Goal: Transaction & Acquisition: Book appointment/travel/reservation

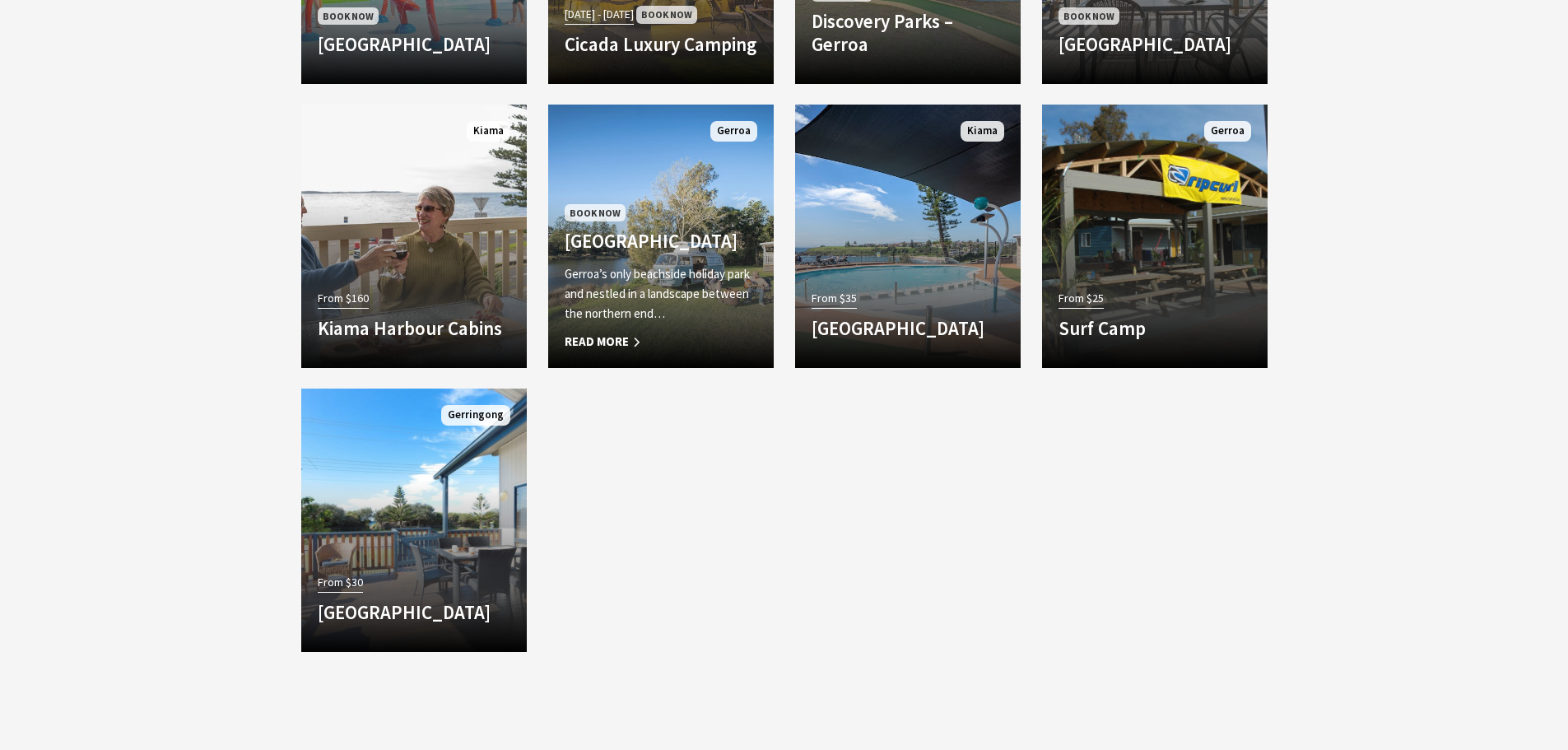
scroll to position [823, 0]
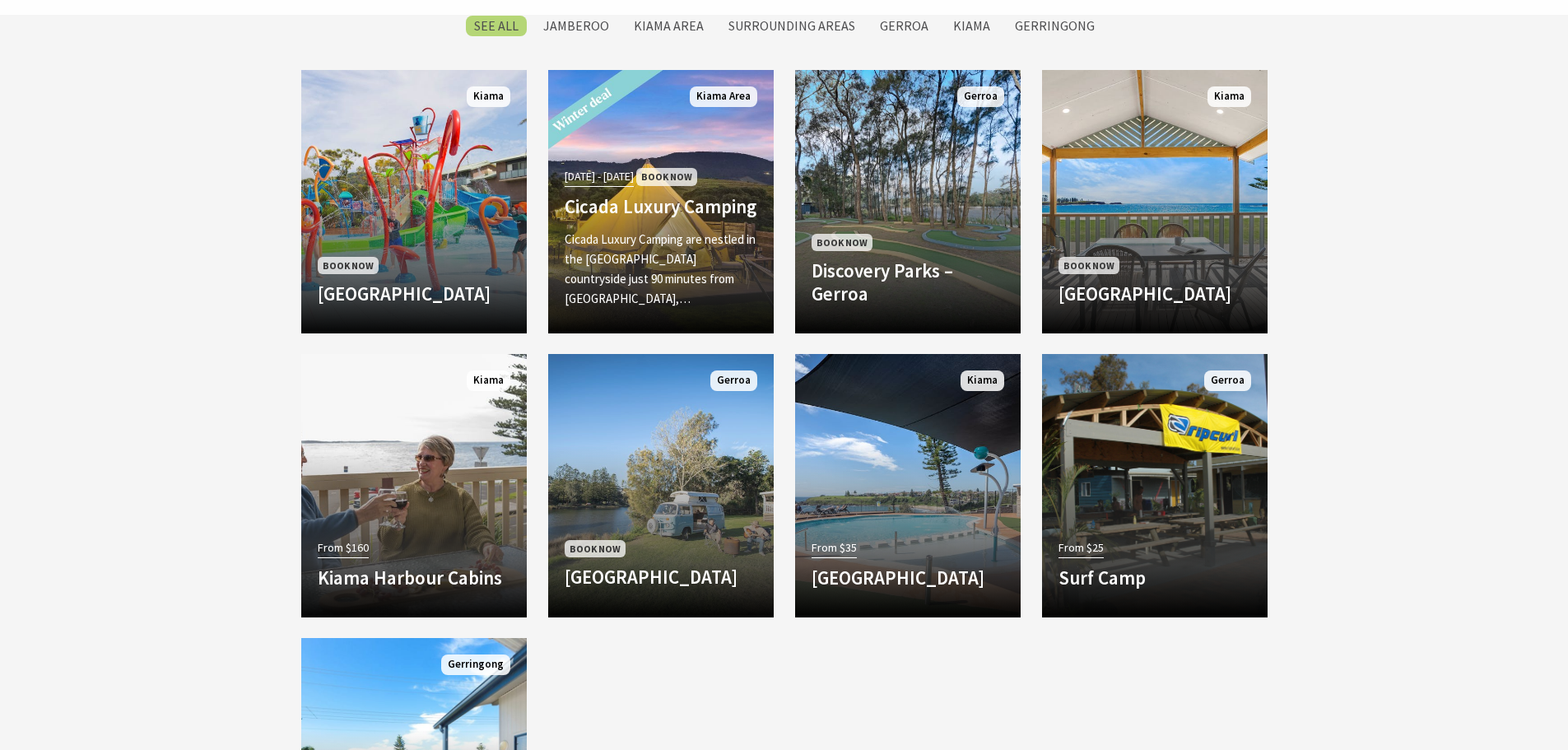
click at [635, 145] on link "Another Image Used 01 Jun 25 - 31 Aug 25 Book Now Cicada Luxury Camping Cicada …" at bounding box center [660, 202] width 225 height 264
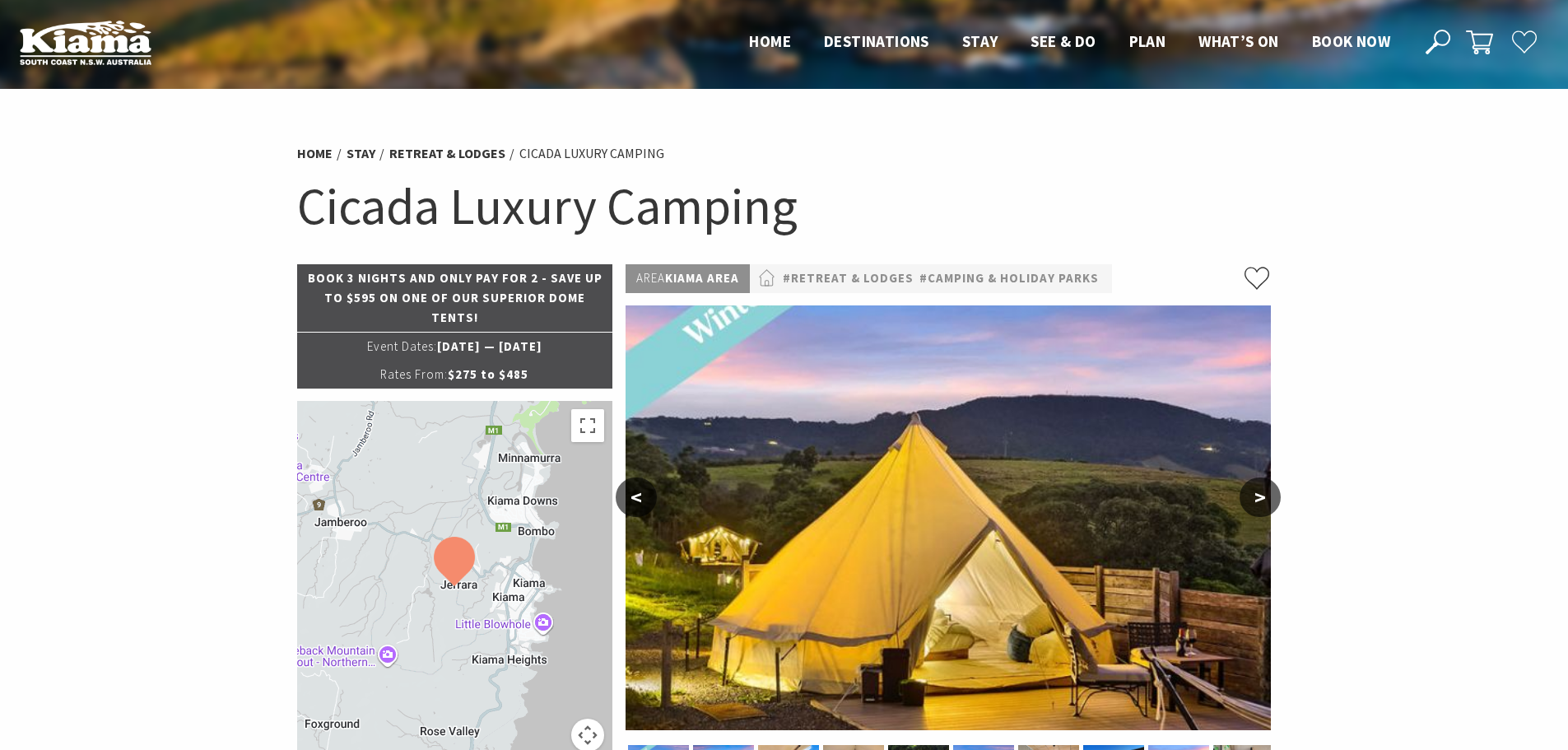
select select "3"
select select "2"
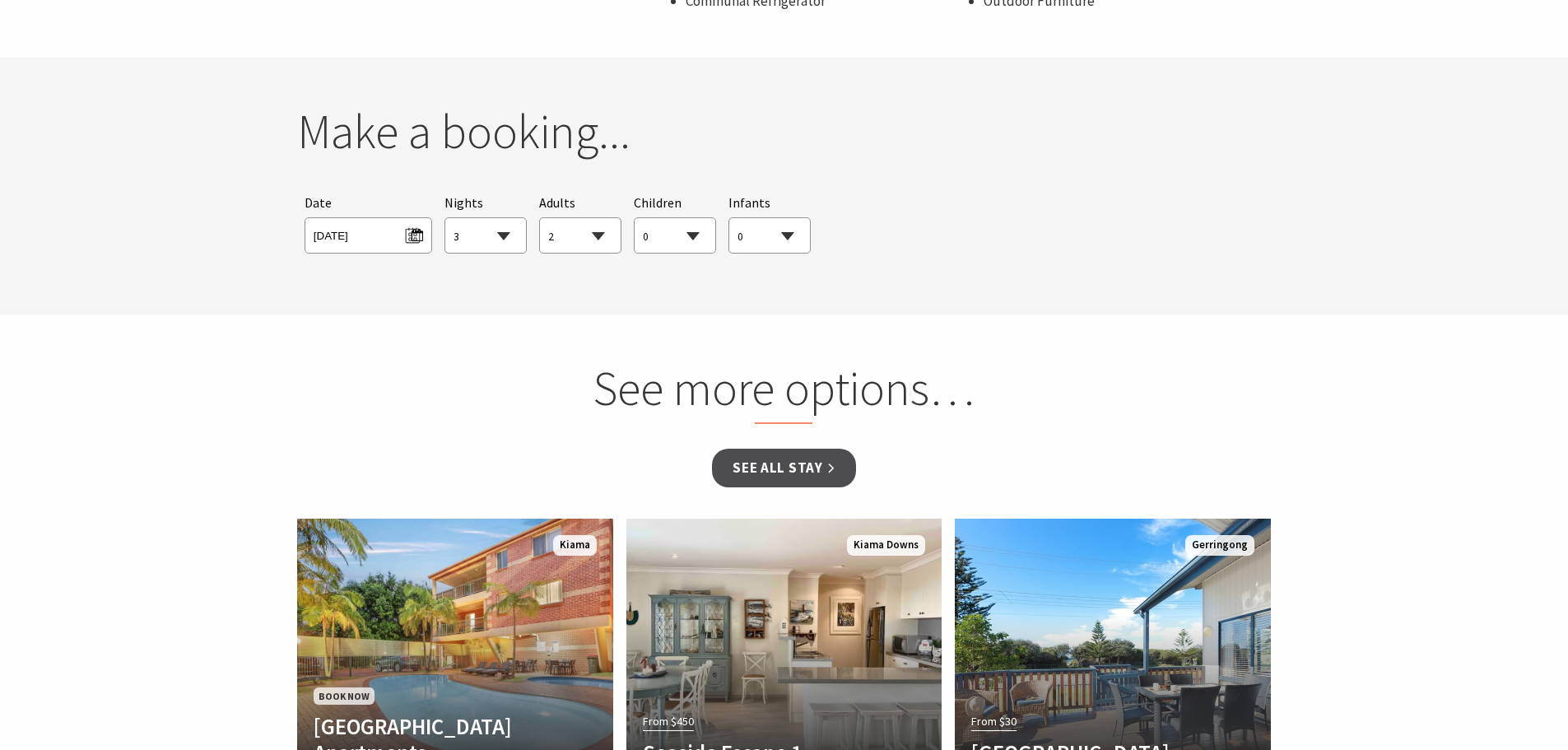
scroll to position [1482, 0]
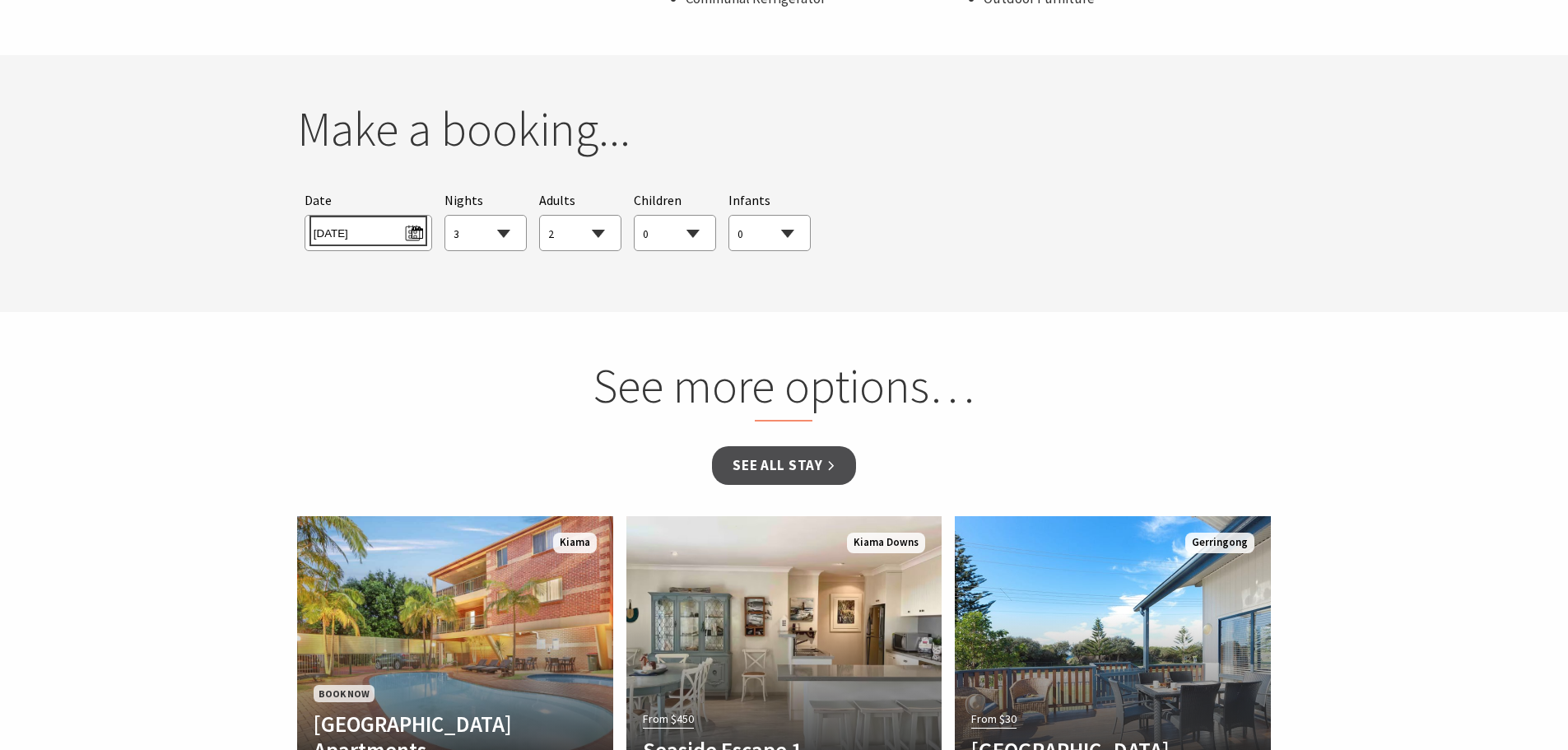
click at [413, 226] on span "Thu 25/09/2025" at bounding box center [369, 231] width 109 height 22
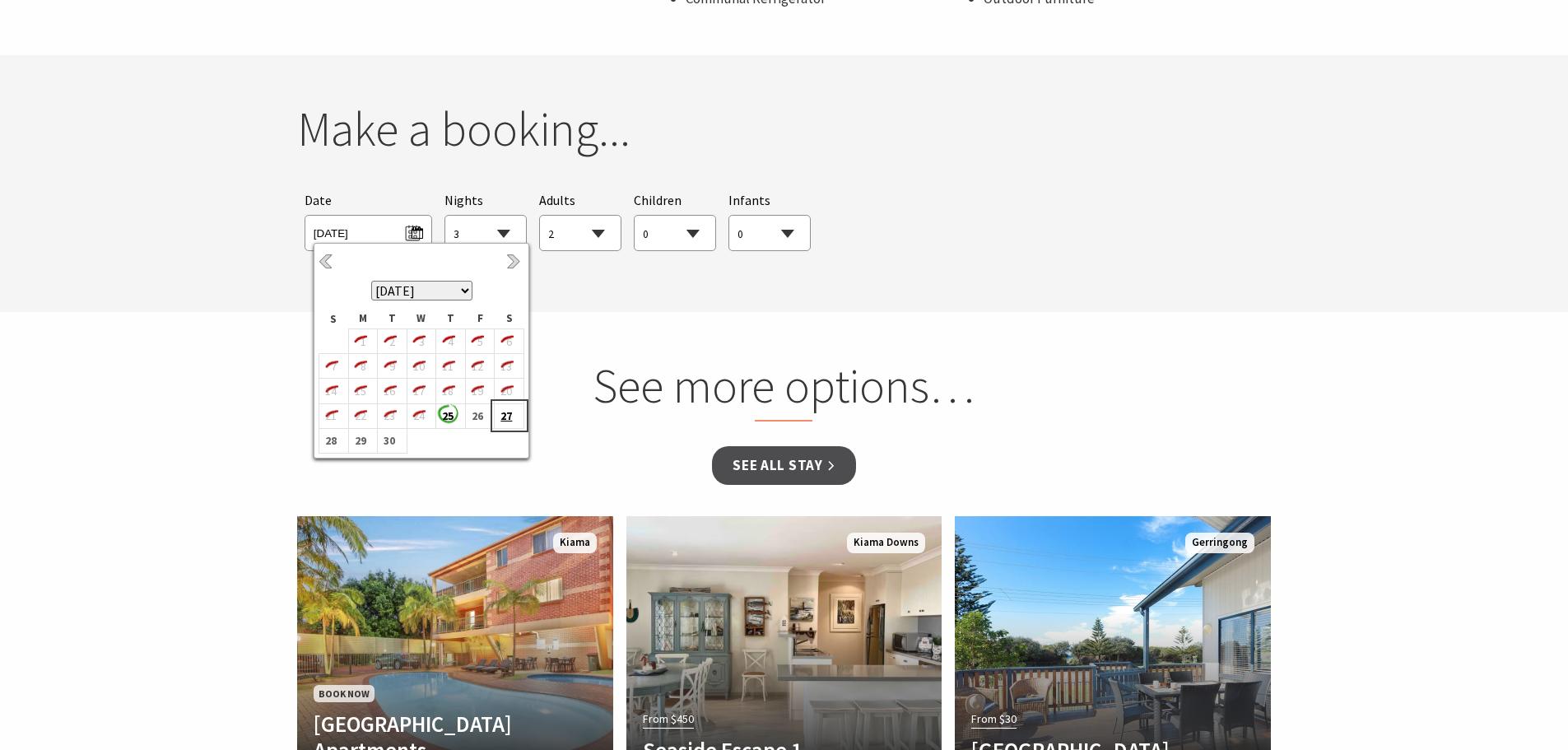
click at [497, 416] on b "27" at bounding box center [504, 415] width 21 height 21
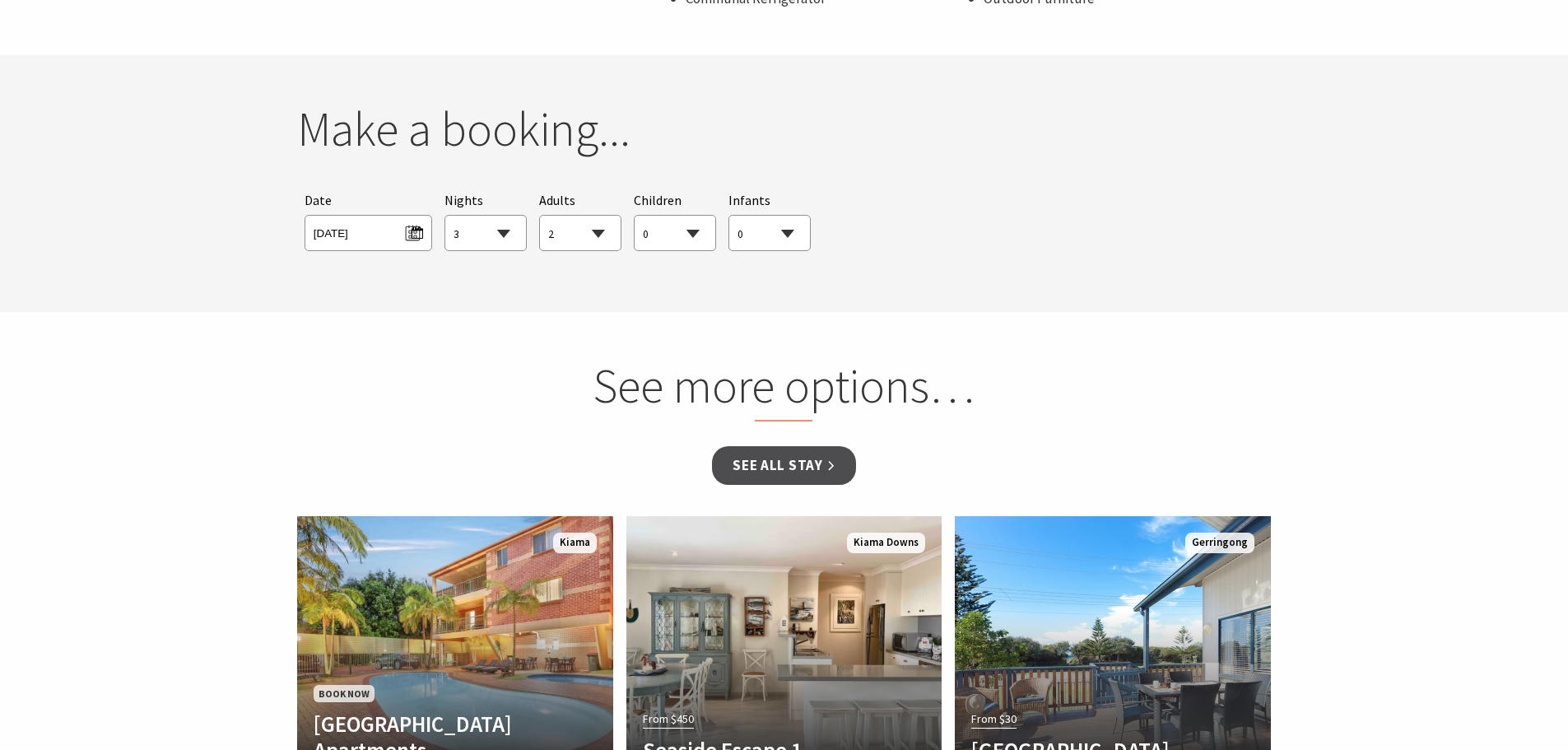
click at [504, 237] on select "1 2 3 4 5 6 7 8 9 10 11 12 13 14 15 16 17 18 19 20 21 22 23 24 25 26 27 28 29 30" at bounding box center [485, 234] width 80 height 36
select select "1"
click at [445, 215] on select "1 2 3 4 5 6 7 8 9 10 11 12 13 14 15 16 17 18 19 20 21 22 23 24 25 26 27 28 29 30" at bounding box center [485, 234] width 80 height 36
click at [662, 229] on select "0 1 2 3 4 5 6 7 8 9 10 11 12 13 14 15 16 17 18 19 20 21 22 23 24 25 26 27 28 29…" at bounding box center [675, 234] width 80 height 36
select select "1"
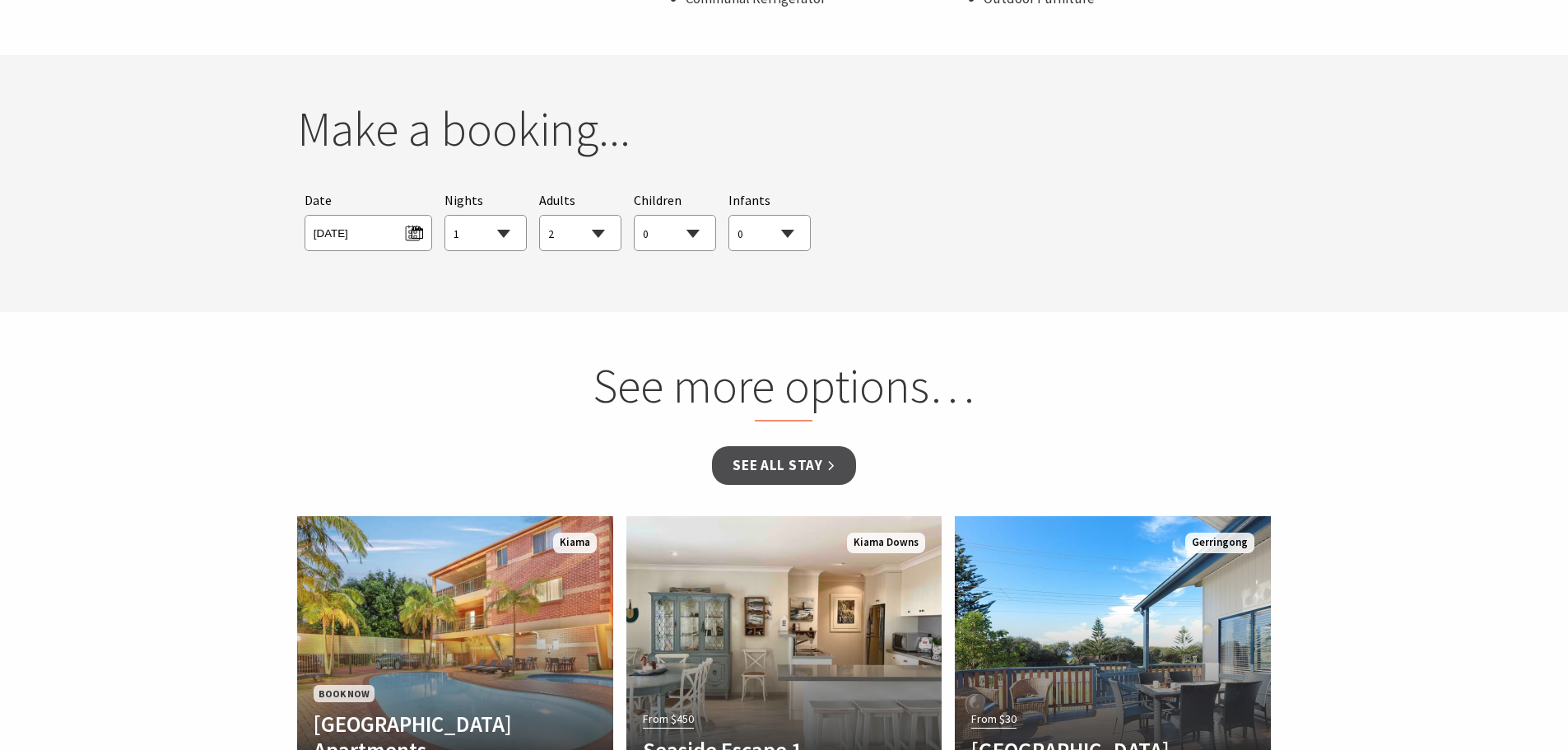
click at [635, 215] on select "0 1 2 3 4 5 6 7 8 9 10 11 12 13 14 15 16 17 18 19 20 21 22 23 24 25 26 27 28 29…" at bounding box center [675, 234] width 80 height 36
click at [752, 465] on link "See all Stay" at bounding box center [783, 465] width 143 height 38
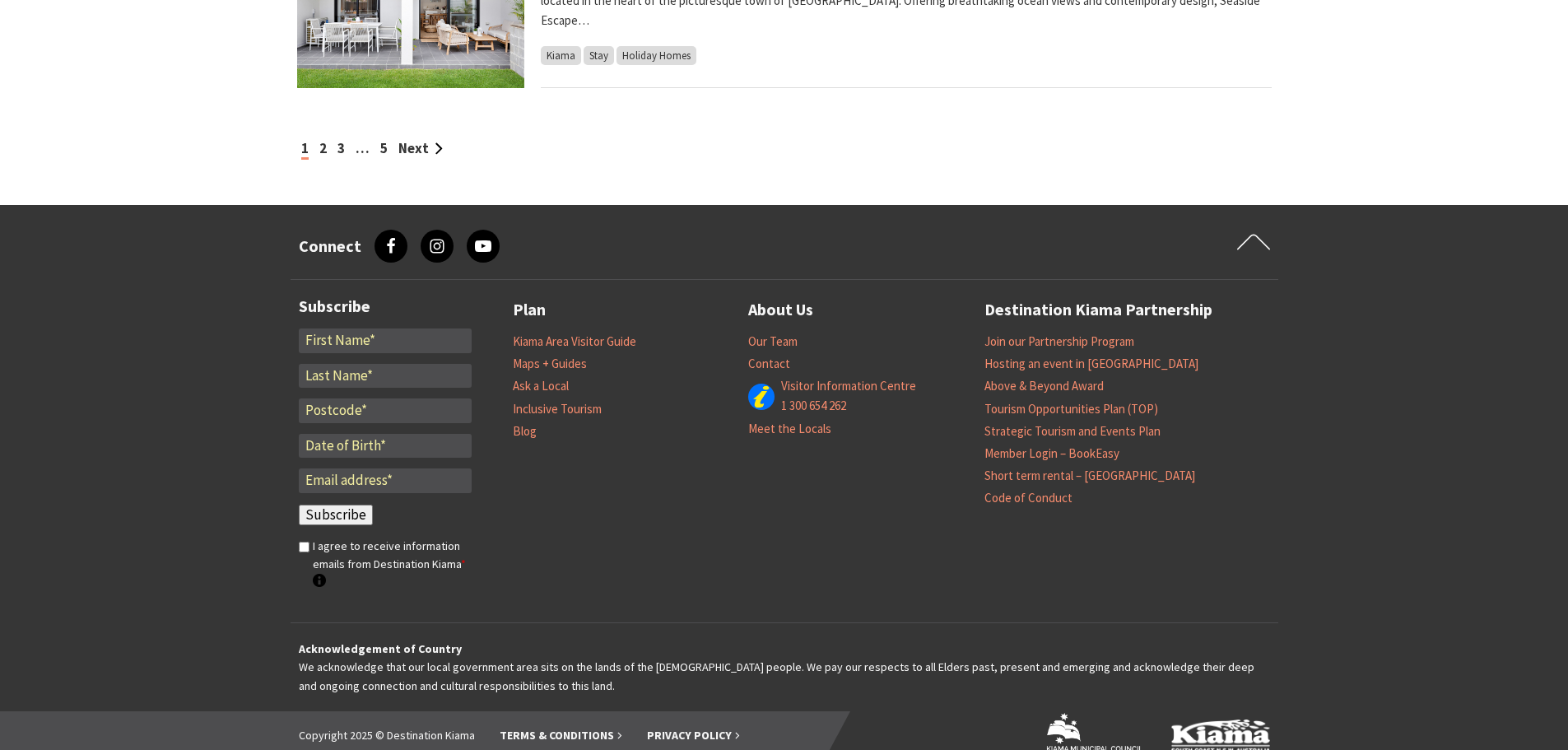
scroll to position [2036, 0]
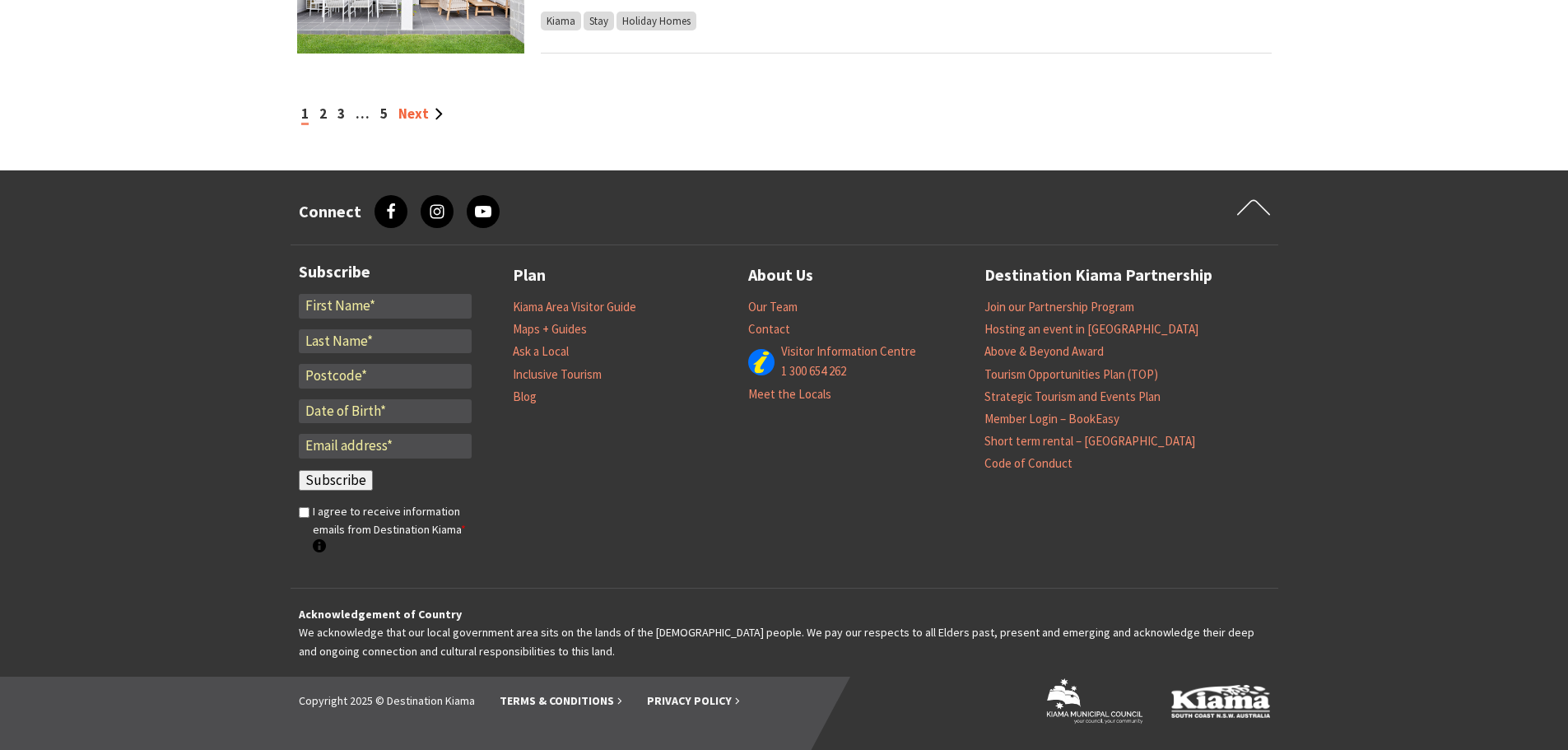
click at [414, 110] on link "Next" at bounding box center [421, 114] width 45 height 18
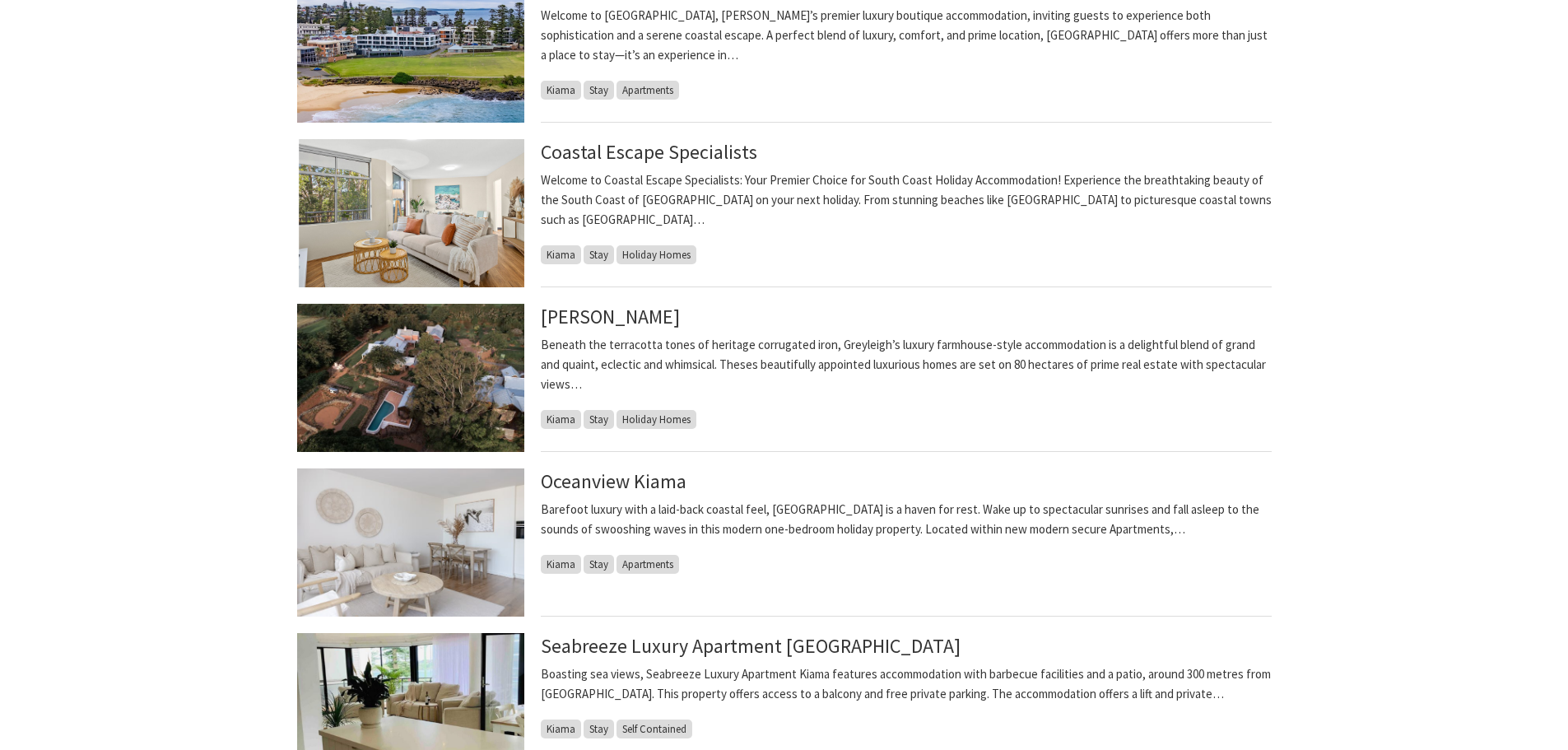
scroll to position [494, 0]
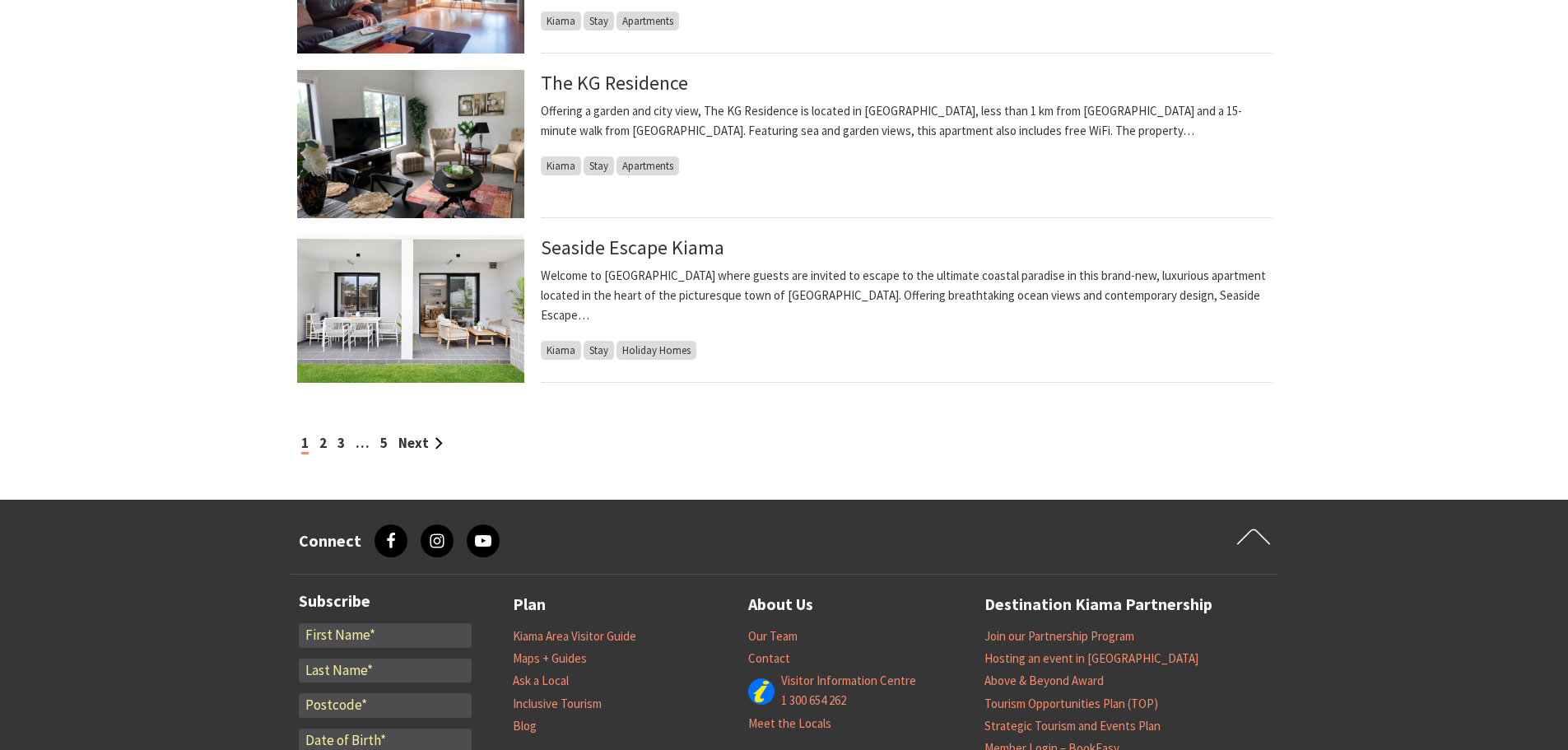
scroll to position [1296, 0]
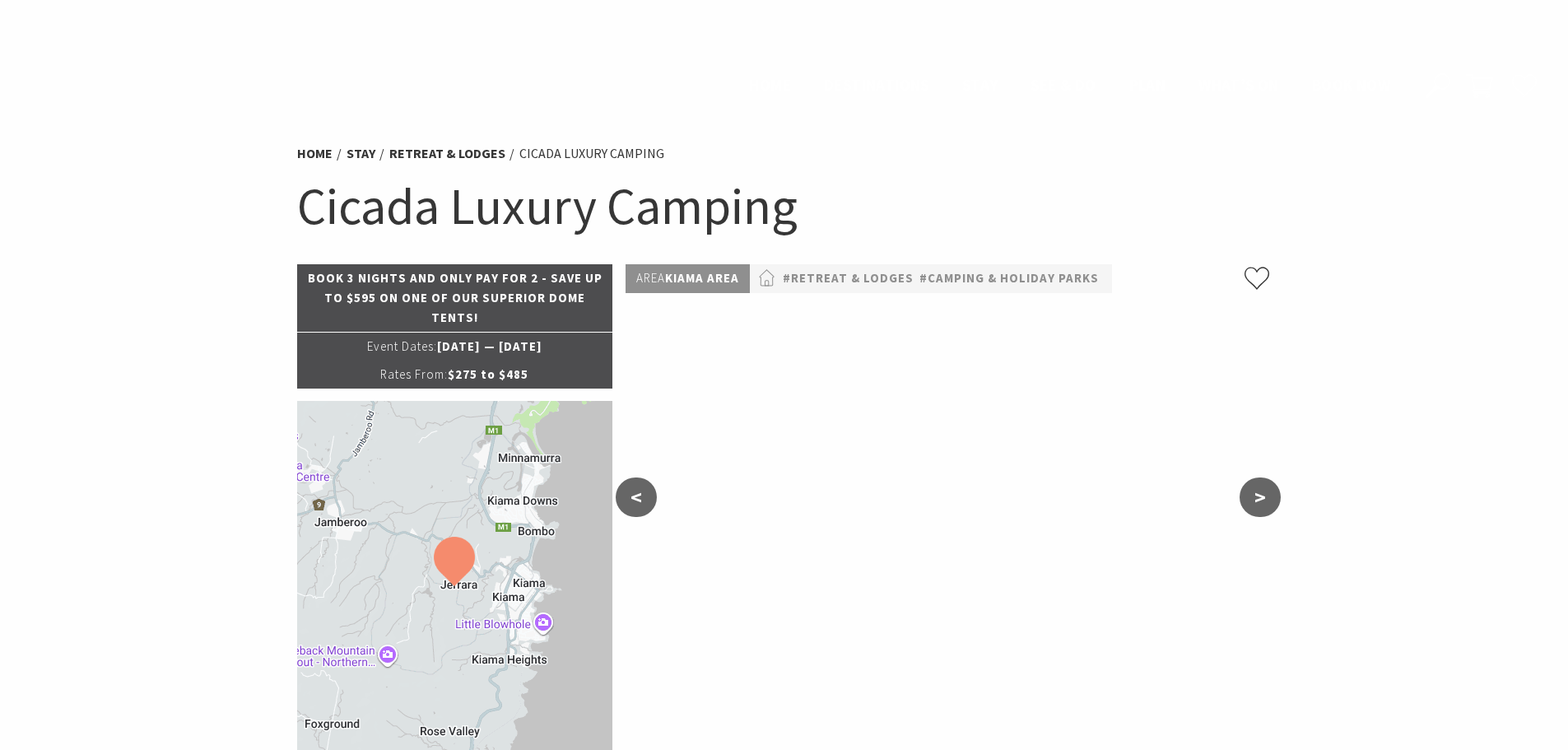
select select "2"
select select "1"
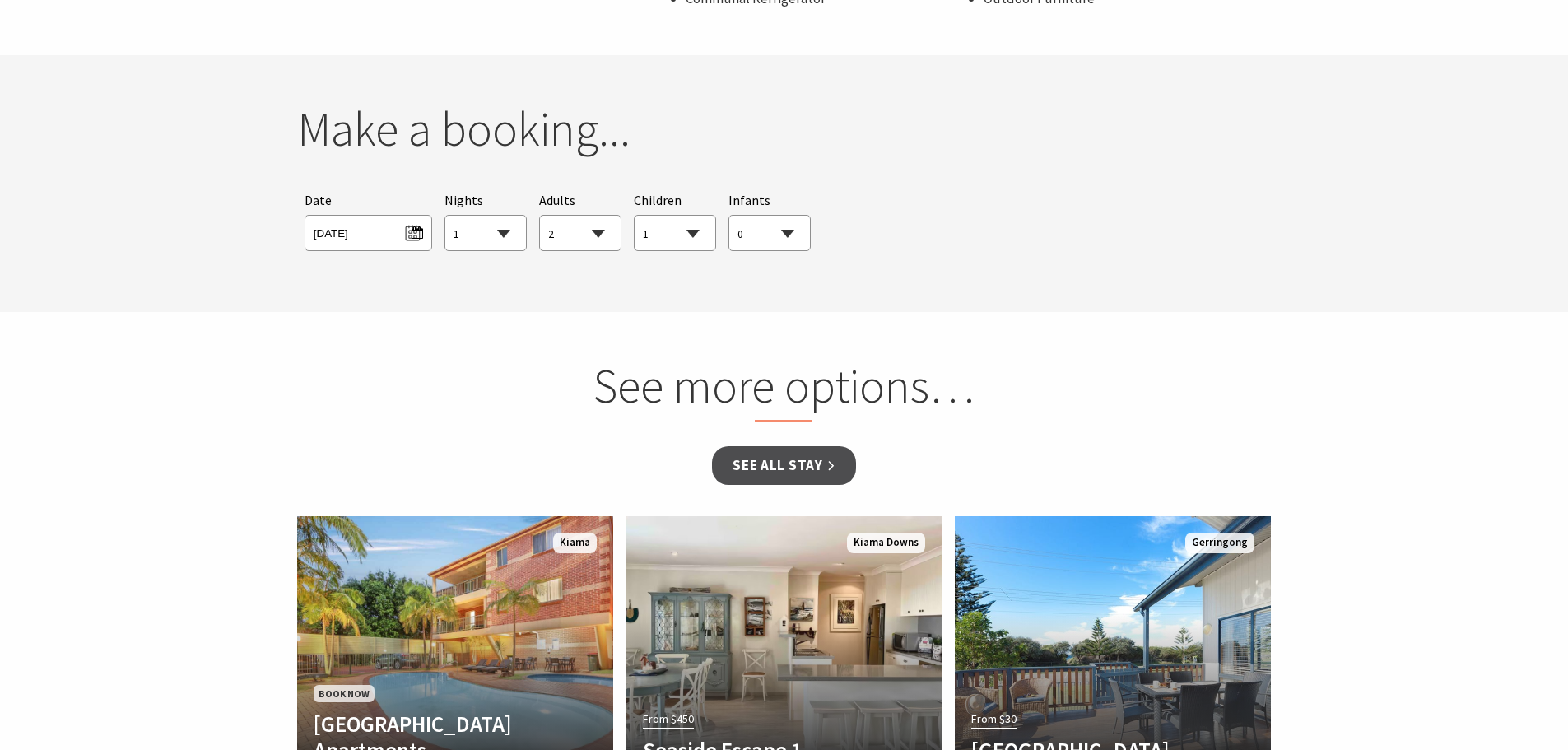
select select "1"
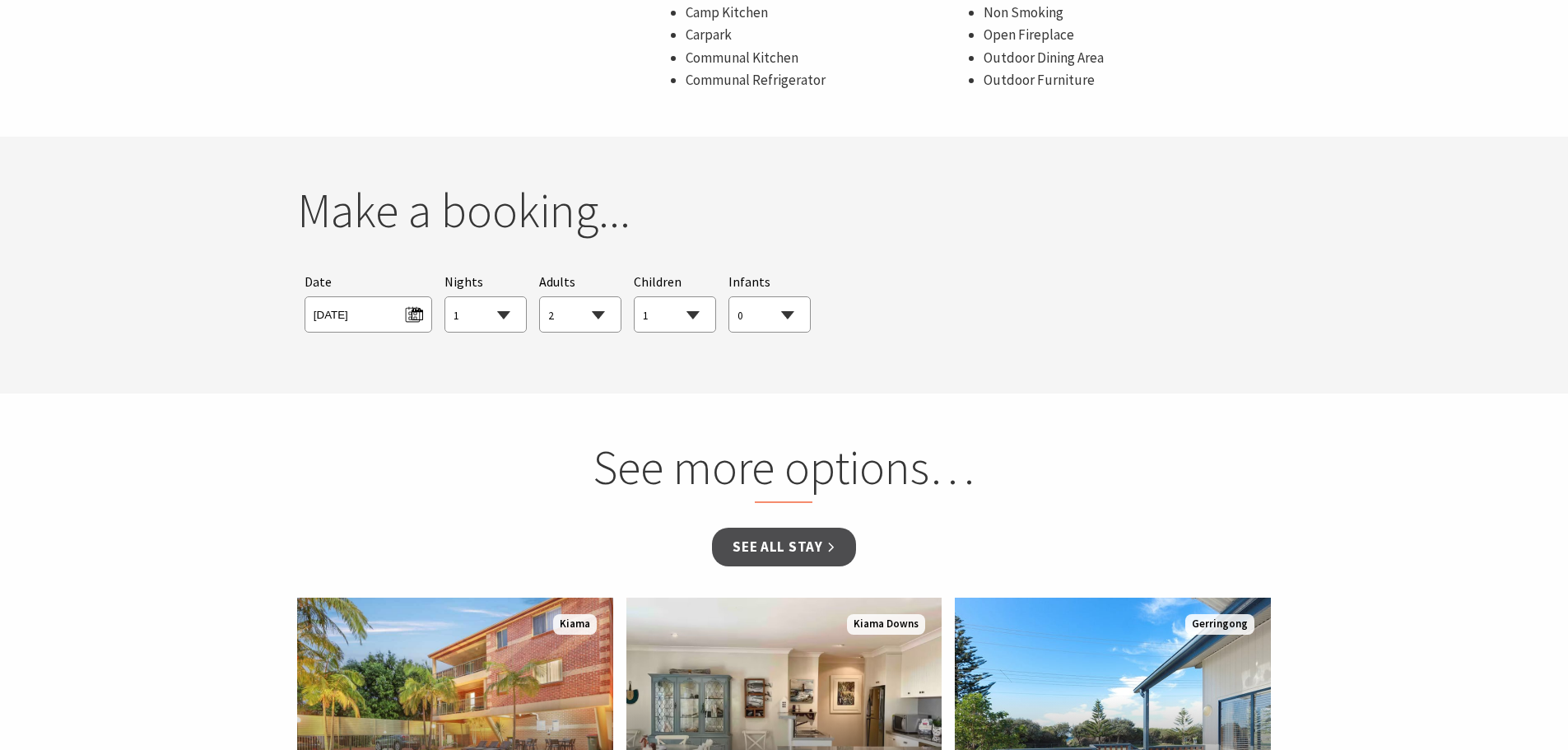
scroll to position [1400, 0]
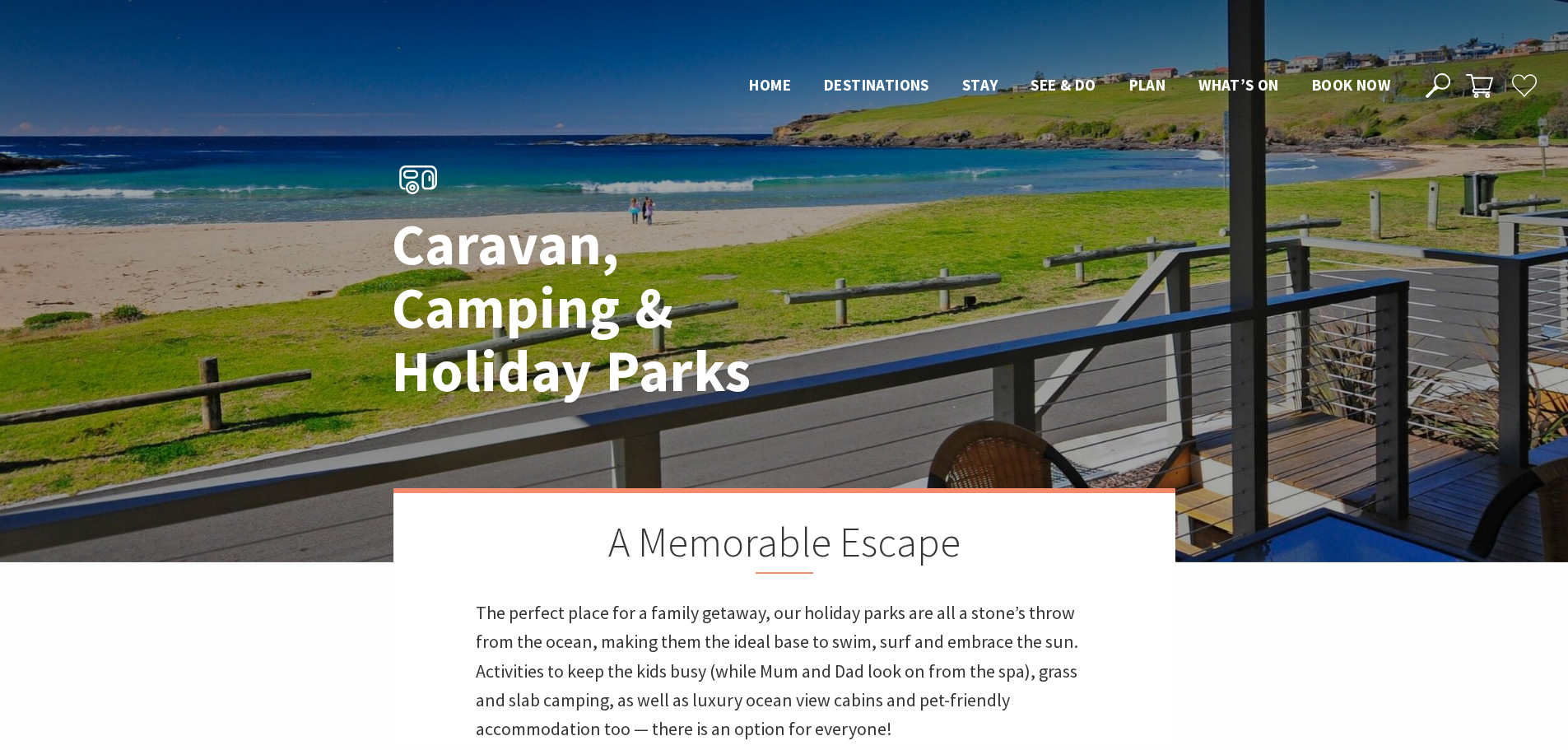
scroll to position [823, 0]
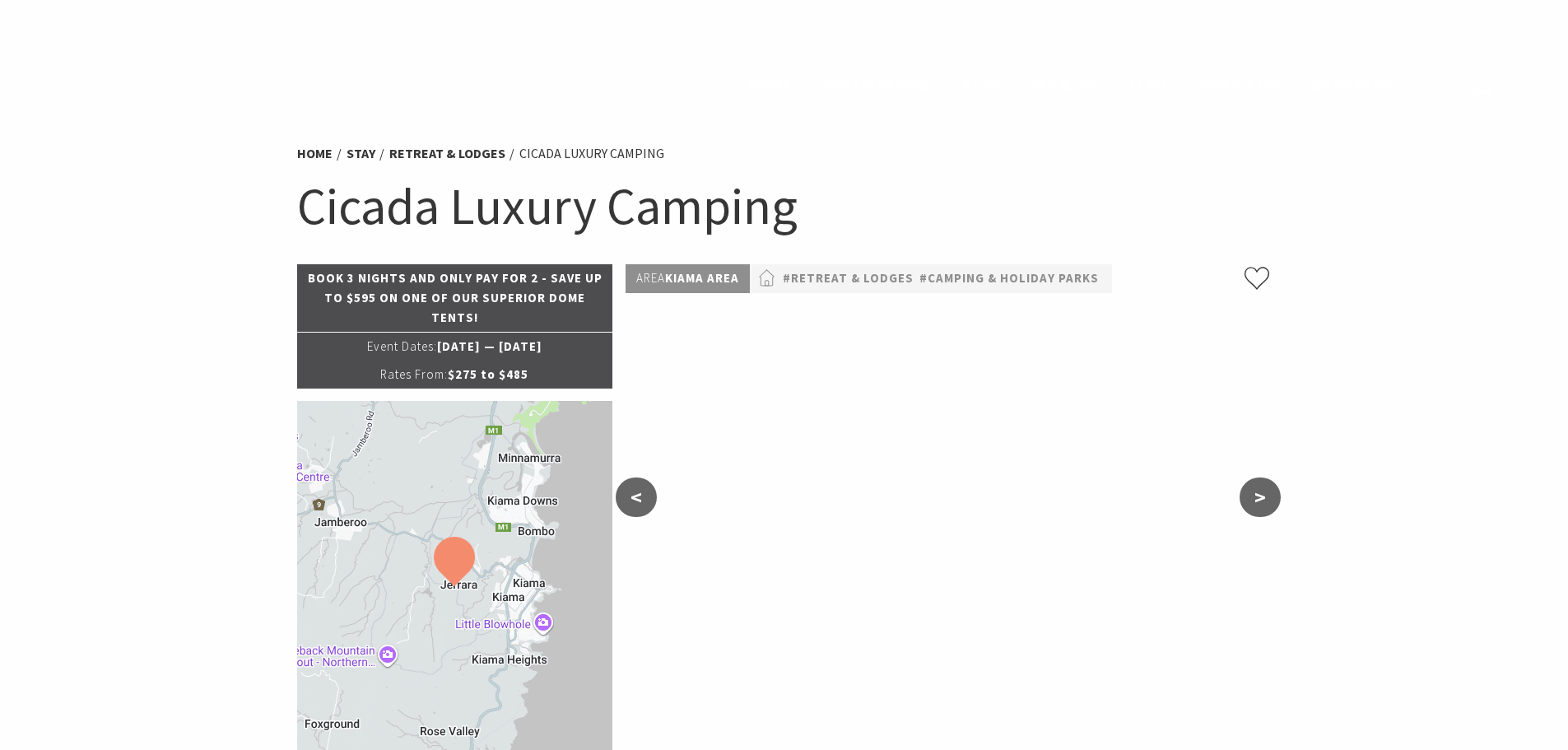
select select "2"
select select "1"
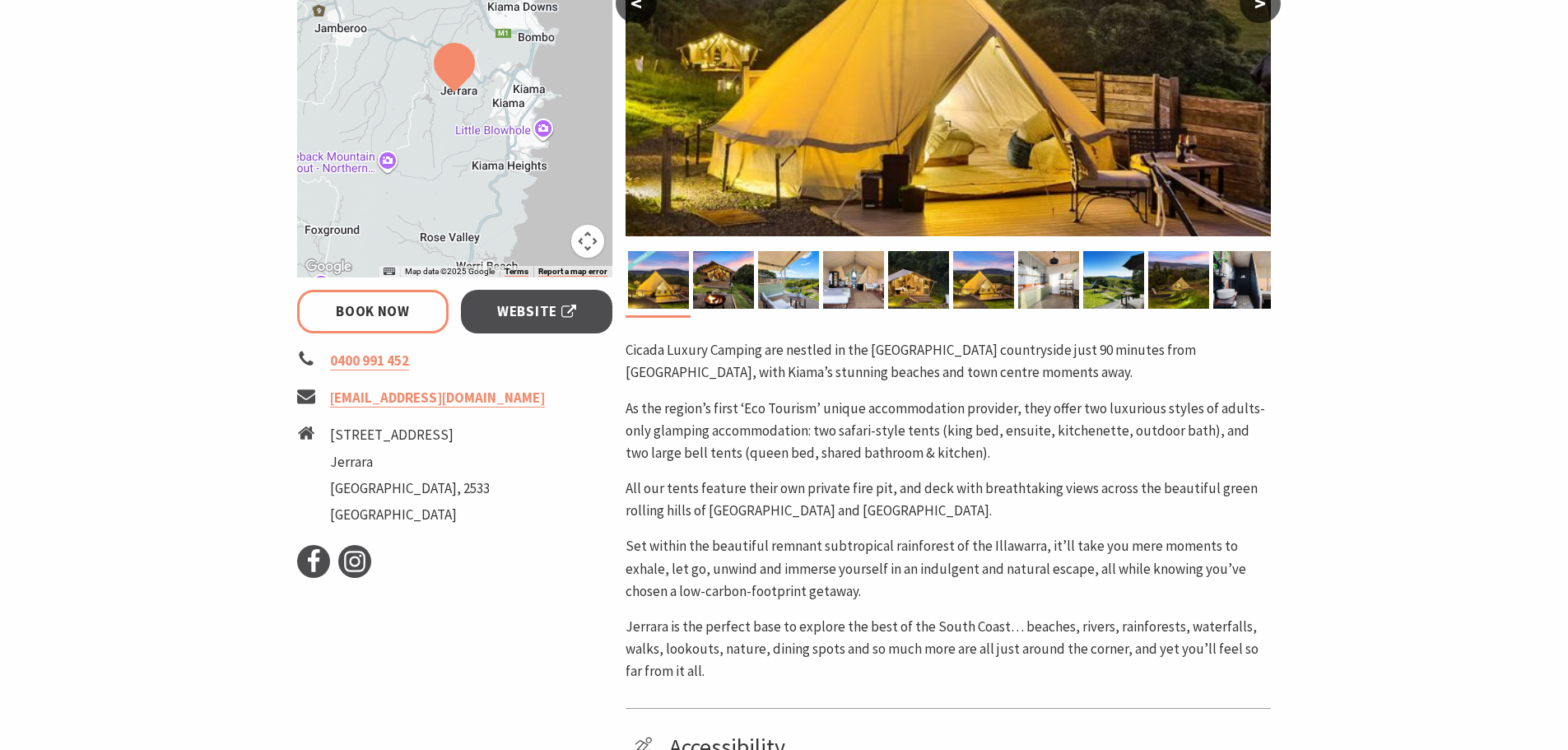
scroll to position [164, 0]
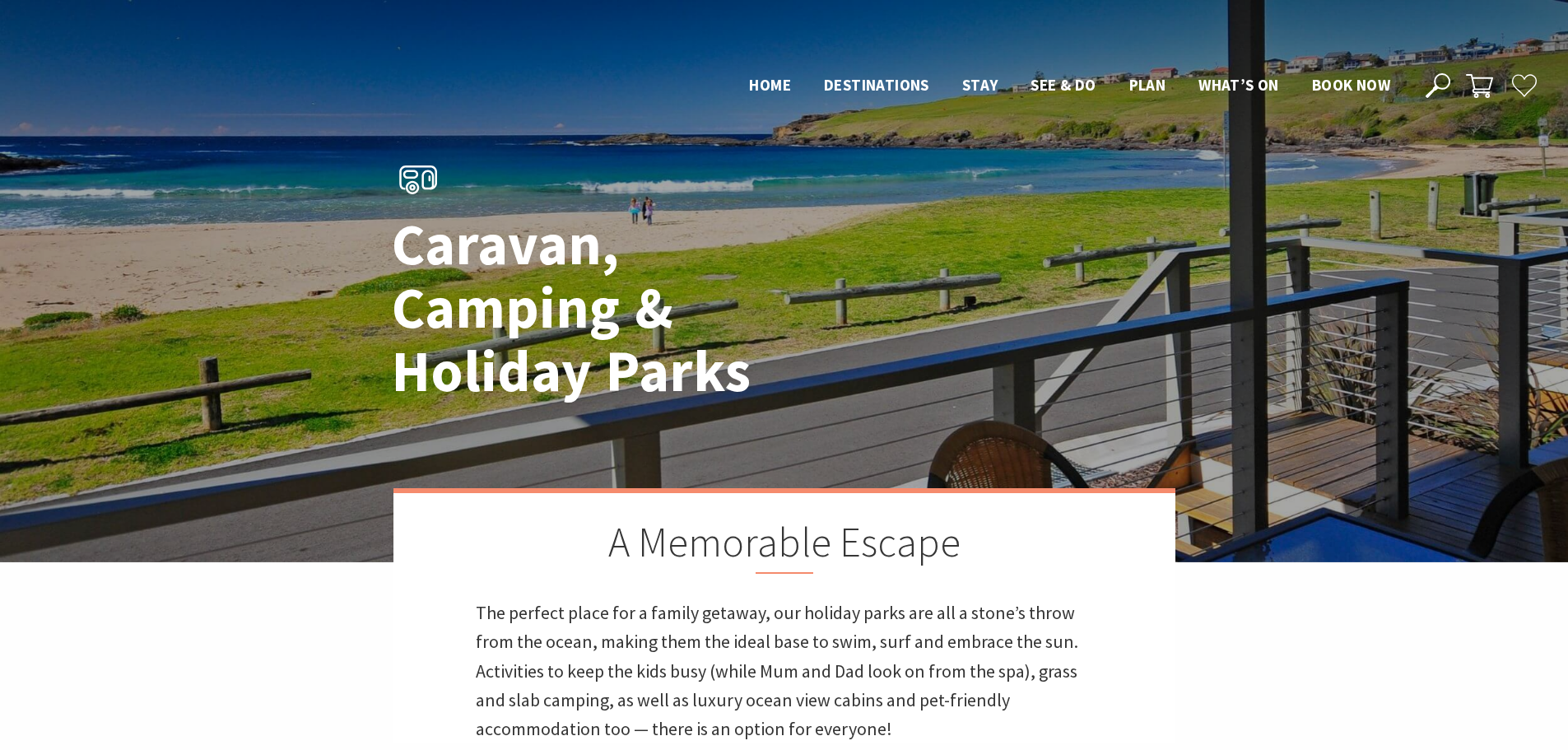
scroll to position [823, 0]
